Goal: Check status

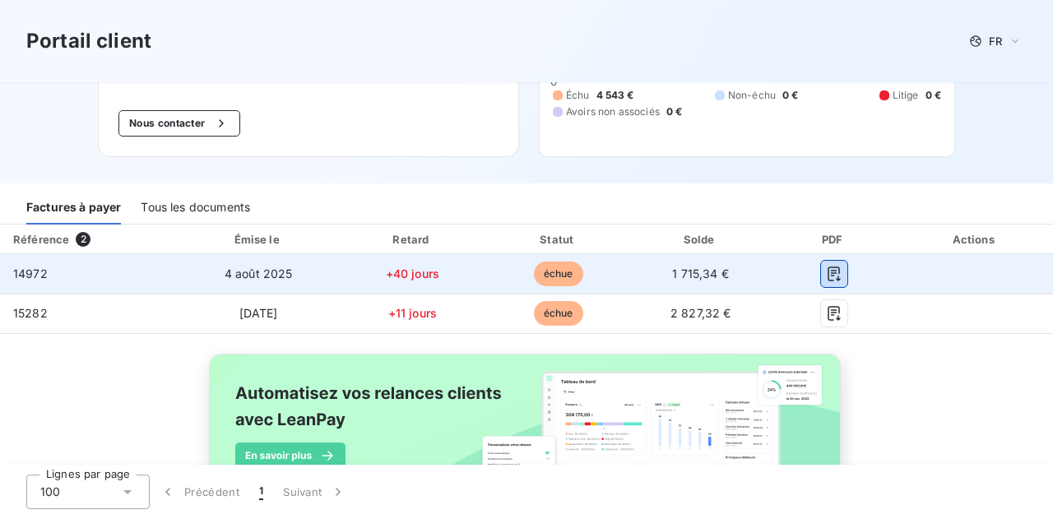
scroll to position [140, 0]
click at [834, 267] on icon "button" at bounding box center [834, 274] width 16 height 16
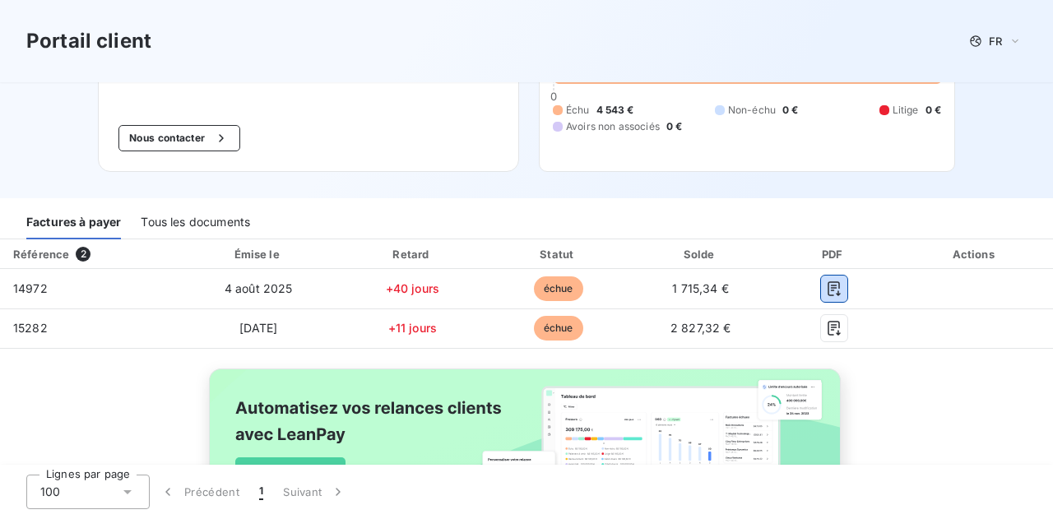
scroll to position [0, 0]
